Goal: Check status: Check status

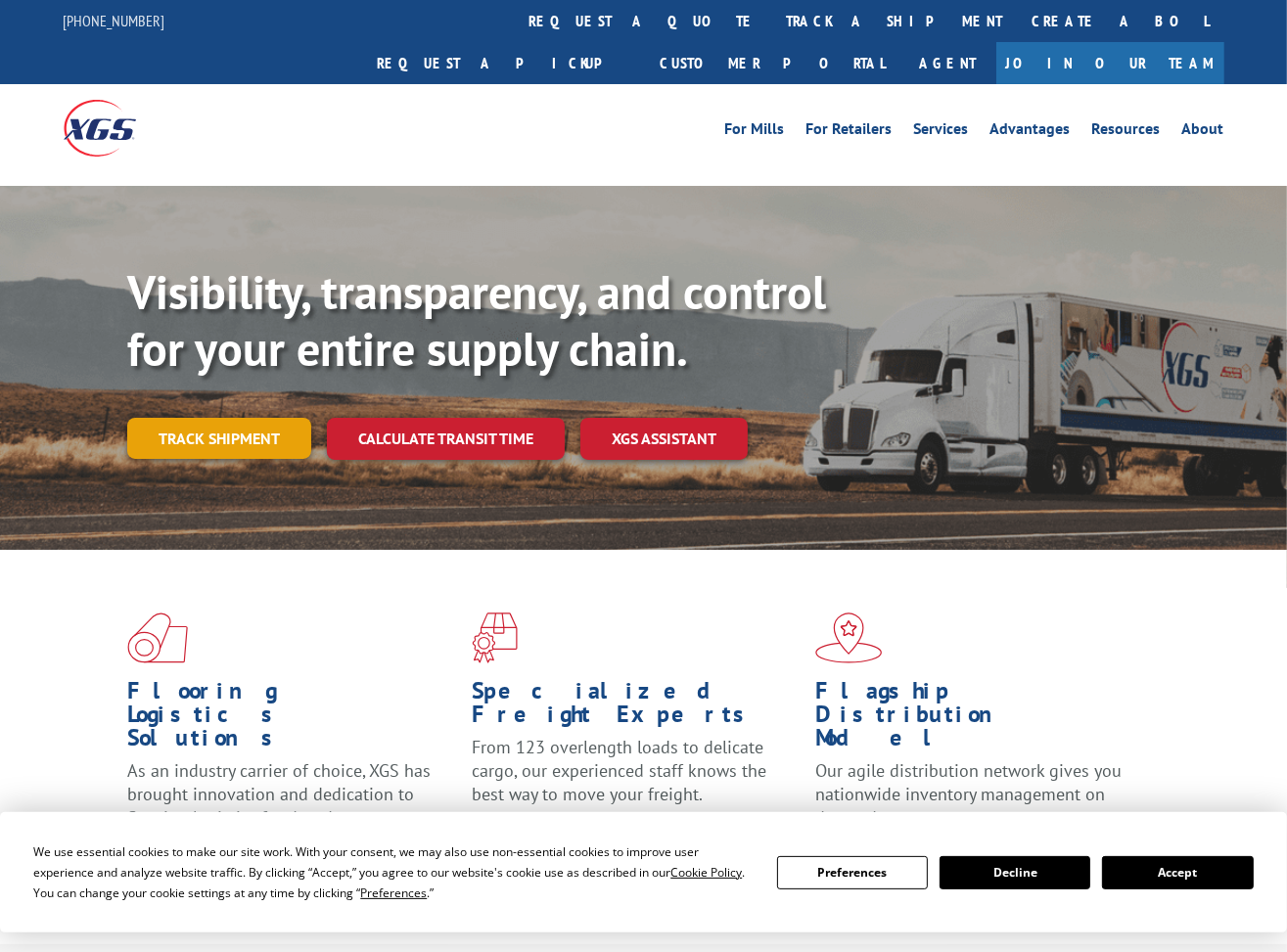
click at [203, 418] on link "Track shipment" at bounding box center [219, 438] width 184 height 41
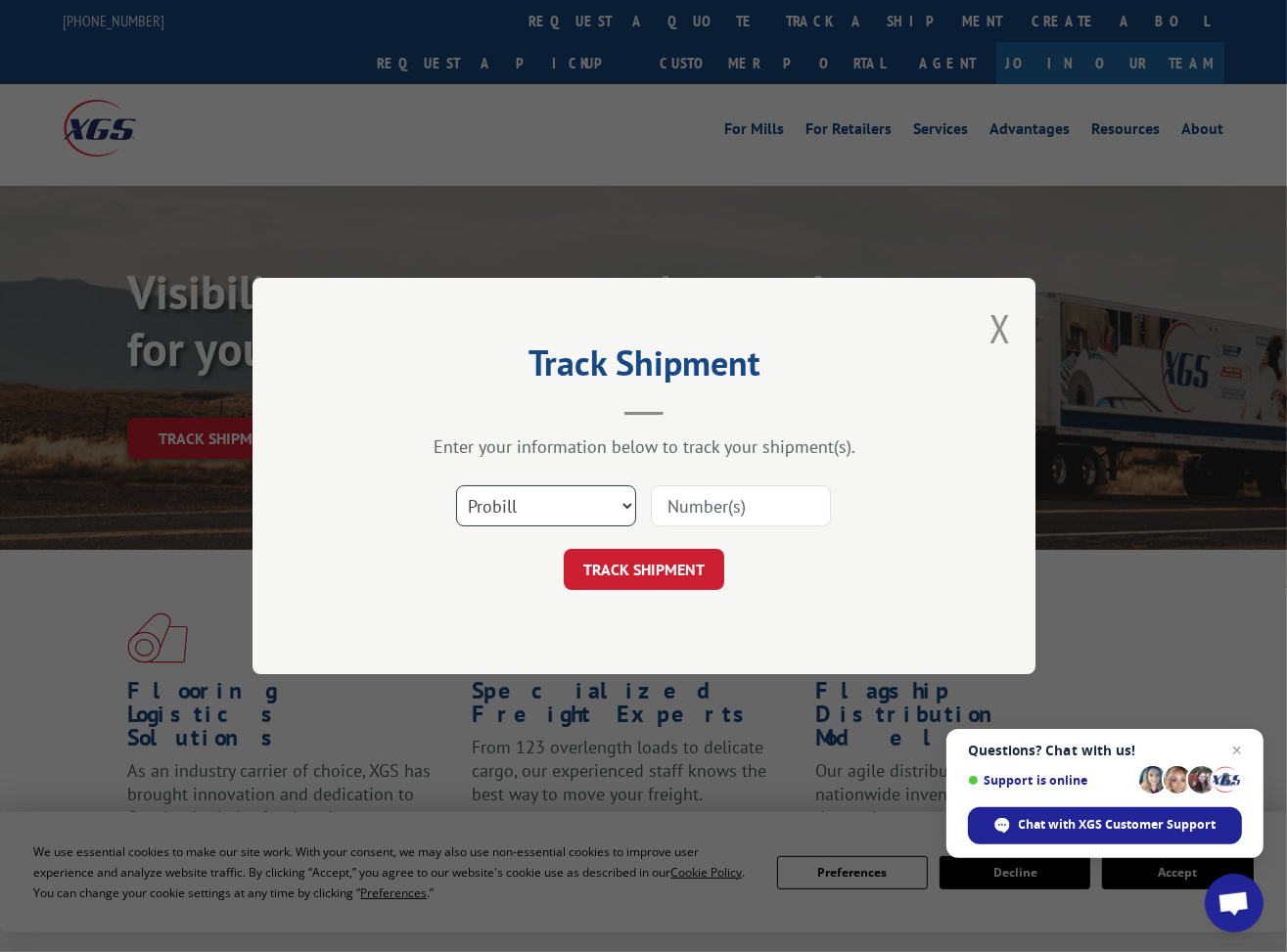
click at [629, 508] on select "Select category... Probill BOL PO" at bounding box center [546, 506] width 180 height 41
select select "po"
click at [456, 485] on select "Select category... Probill BOL PO" at bounding box center [546, 506] width 180 height 41
click at [690, 513] on input at bounding box center [741, 506] width 180 height 41
type input "0404593"
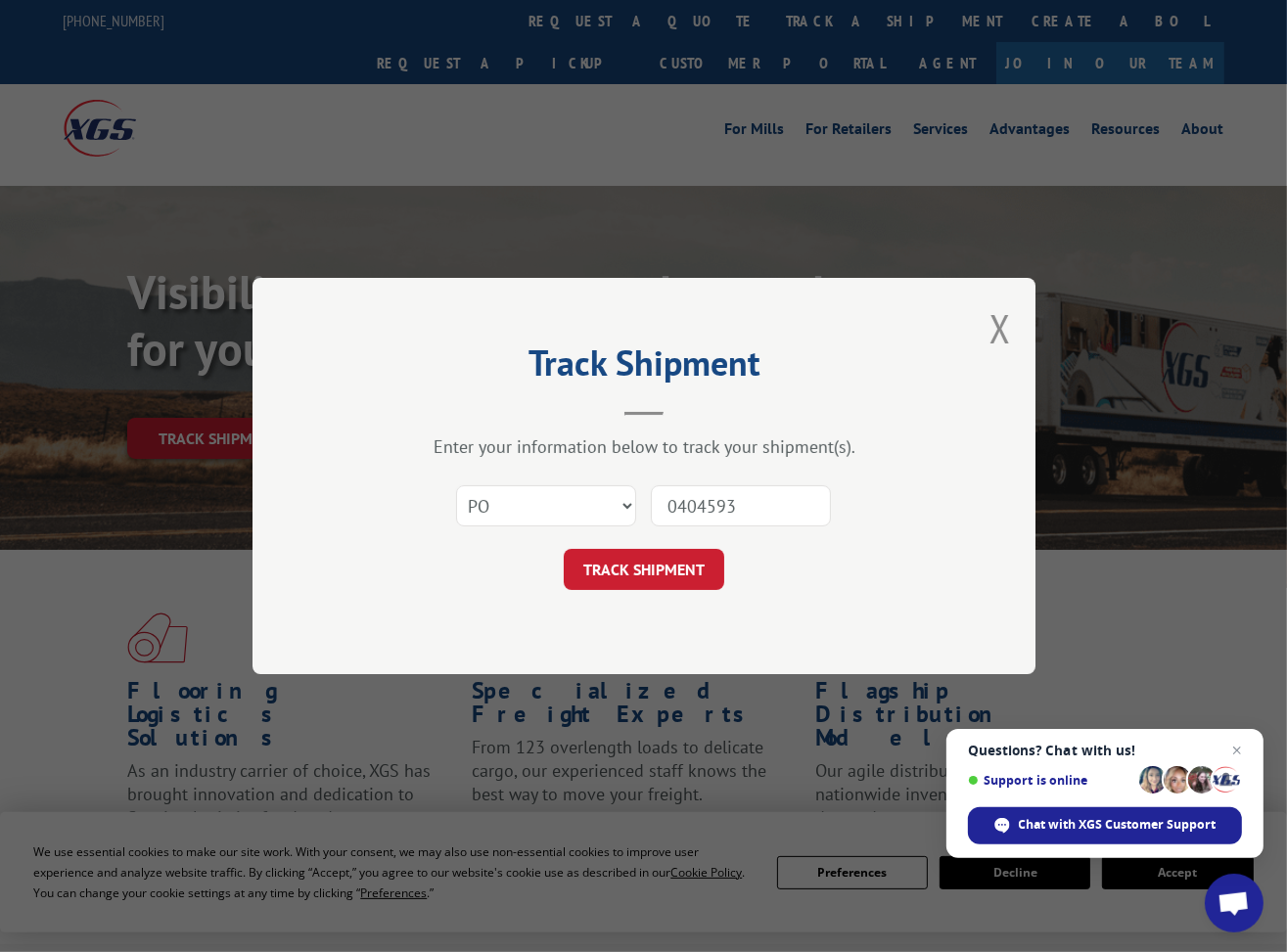
click button "TRACK SHIPMENT" at bounding box center [644, 570] width 160 height 41
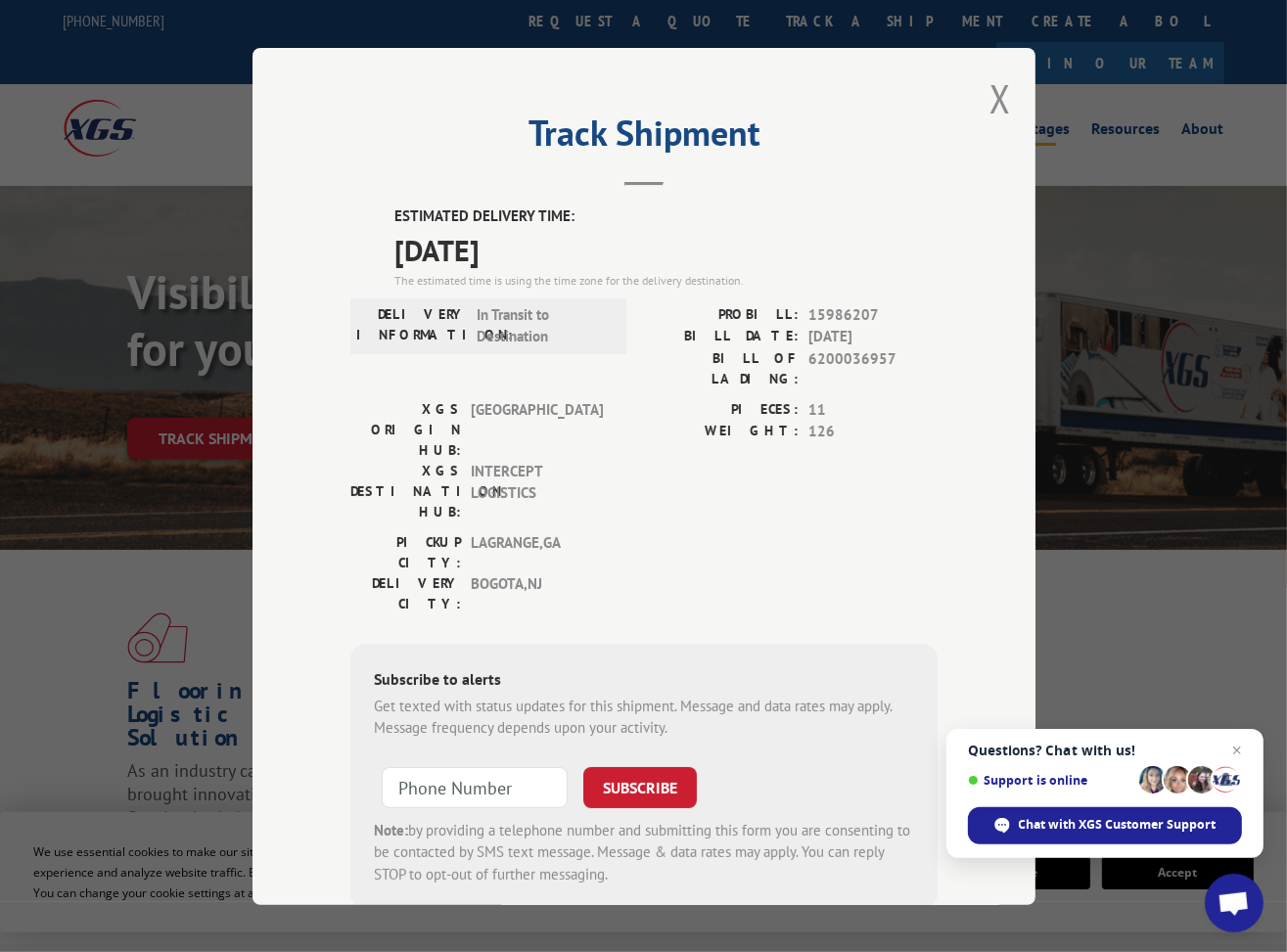
click at [989, 97] on button "Close modal" at bounding box center [1000, 98] width 22 height 51
